Goal: Navigation & Orientation: Understand site structure

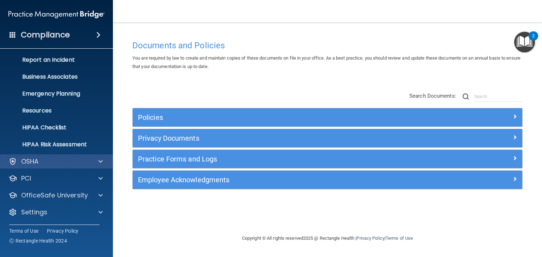
scroll to position [35, 0]
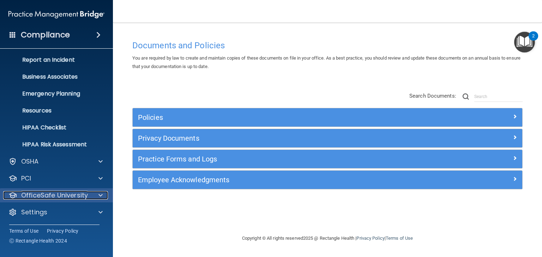
click at [50, 195] on p "OfficeSafe University" at bounding box center [54, 195] width 67 height 8
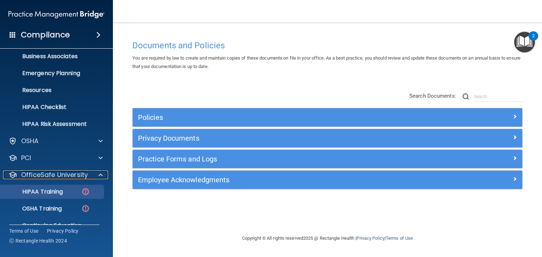
scroll to position [86, 0]
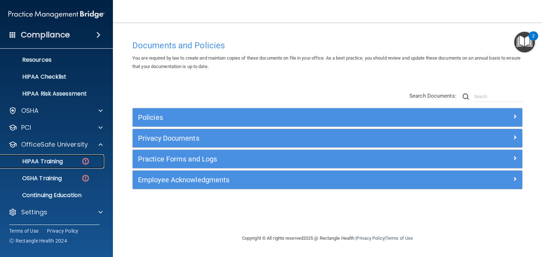
click at [53, 161] on p "HIPAA Training" at bounding box center [34, 161] width 58 height 7
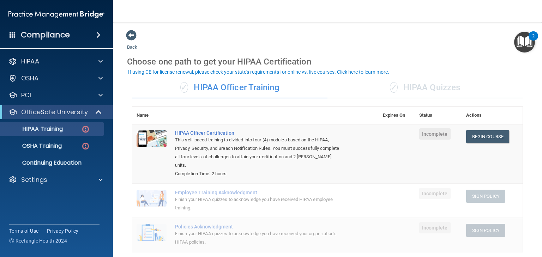
click at [421, 88] on div "✓ HIPAA Quizzes" at bounding box center [425, 87] width 195 height 21
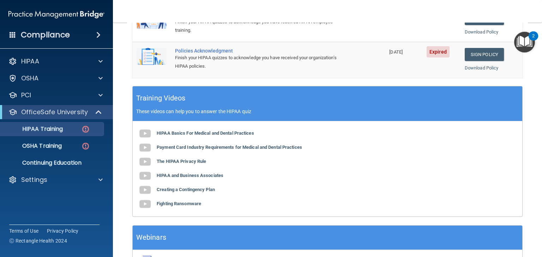
scroll to position [273, 0]
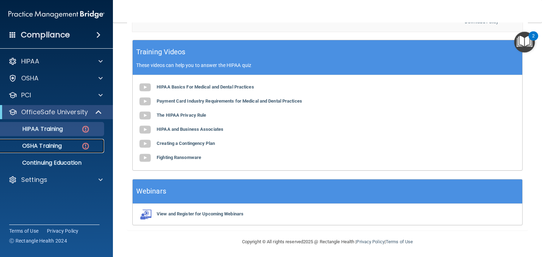
click at [45, 143] on p "OSHA Training" at bounding box center [33, 146] width 57 height 7
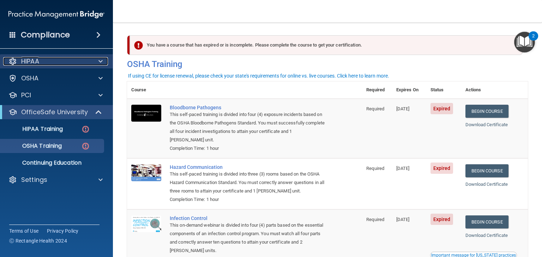
click at [34, 64] on p "HIPAA" at bounding box center [30, 61] width 18 height 8
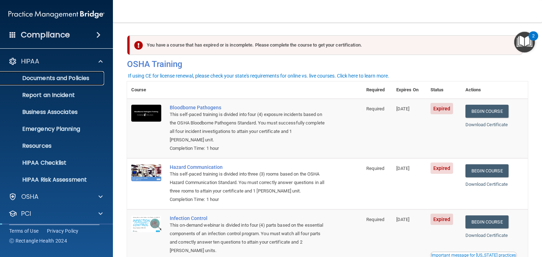
click at [49, 73] on link "Documents and Policies" at bounding box center [48, 78] width 111 height 14
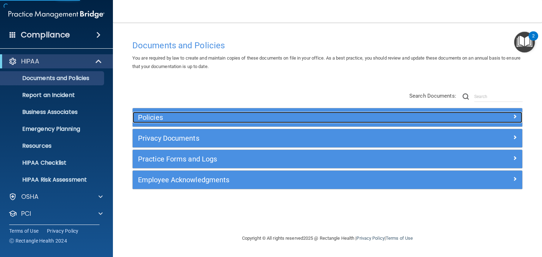
click at [147, 117] on h5 "Policies" at bounding box center [279, 118] width 282 height 8
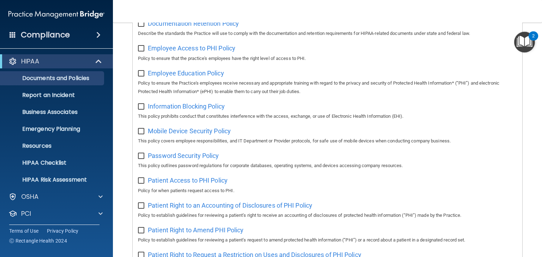
scroll to position [283, 0]
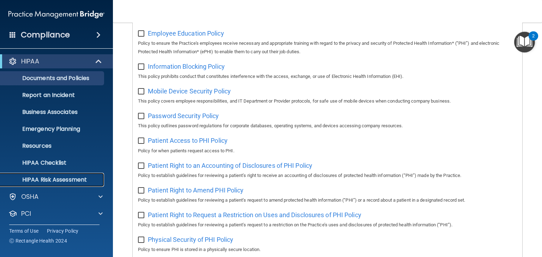
click at [68, 180] on p "HIPAA Risk Assessment" at bounding box center [53, 180] width 96 height 7
